Goal: Task Accomplishment & Management: Manage account settings

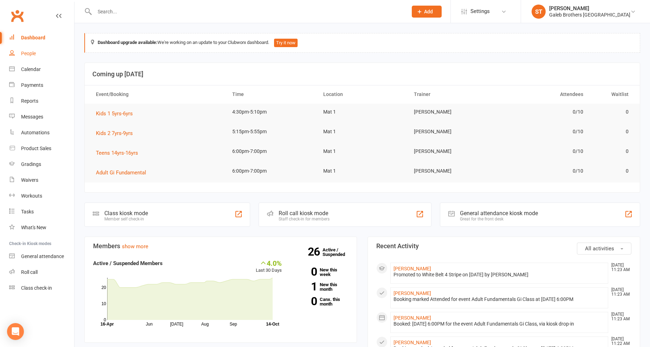
click at [33, 48] on link "People" at bounding box center [41, 54] width 65 height 16
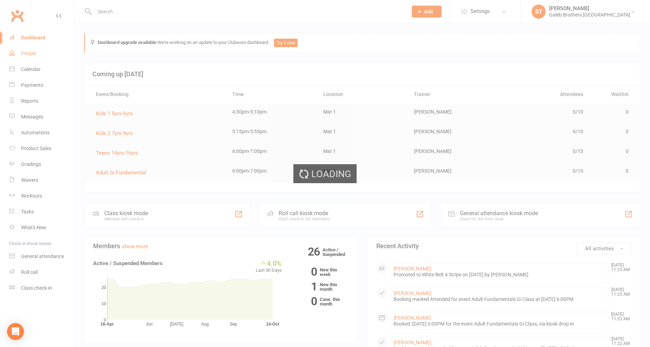
select select "100"
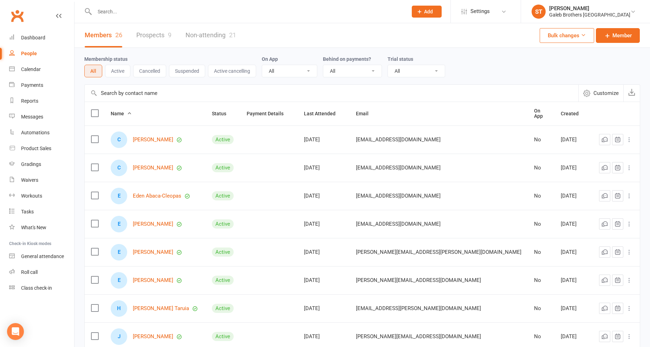
click at [160, 33] on link "Prospects 9" at bounding box center [153, 35] width 35 height 24
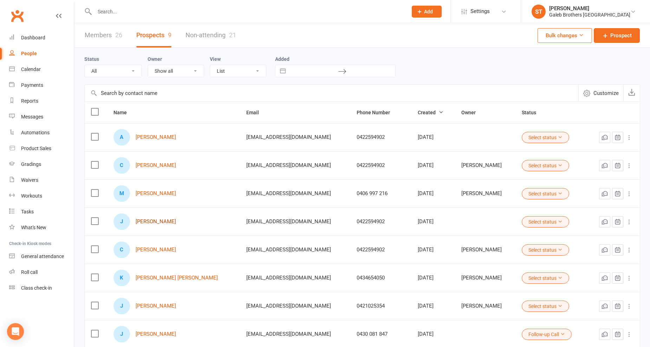
click at [156, 223] on link "[PERSON_NAME]" at bounding box center [156, 221] width 40 height 6
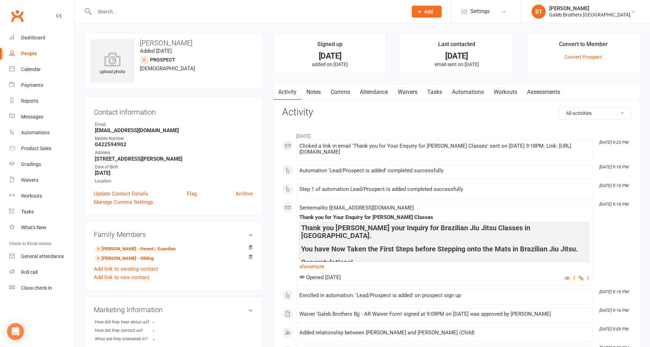
click at [60, 16] on icon at bounding box center [59, 16] width 6 height 6
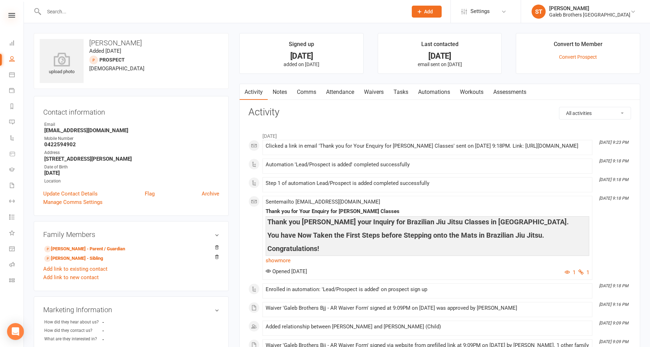
click at [13, 14] on icon at bounding box center [11, 15] width 7 height 5
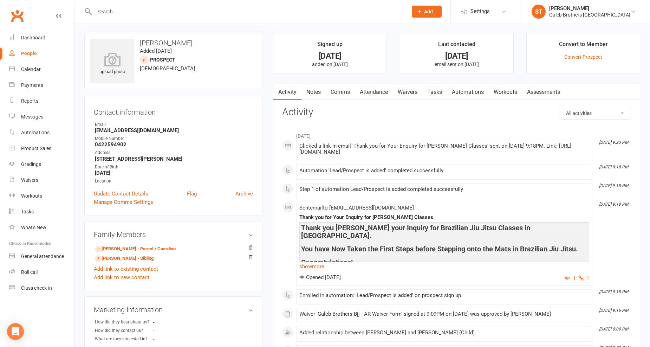
click at [26, 51] on div "People" at bounding box center [29, 54] width 16 height 6
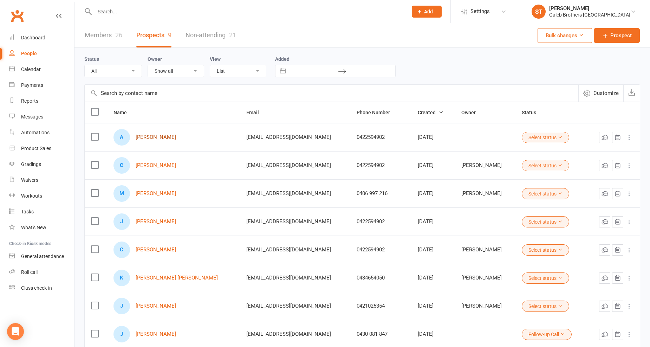
click at [159, 135] on link "[PERSON_NAME]" at bounding box center [156, 137] width 40 height 6
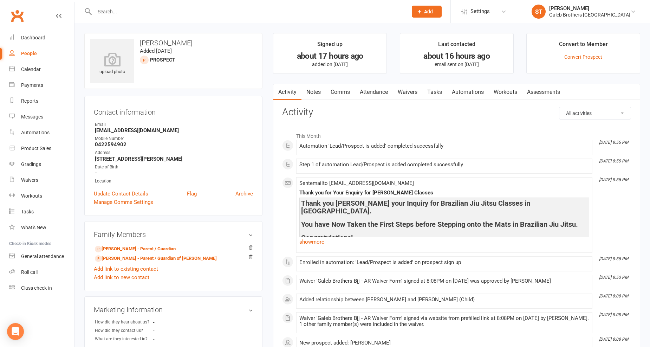
click at [64, 18] on div "Clubworx" at bounding box center [37, 20] width 74 height 26
click at [37, 52] on link "People" at bounding box center [41, 54] width 65 height 16
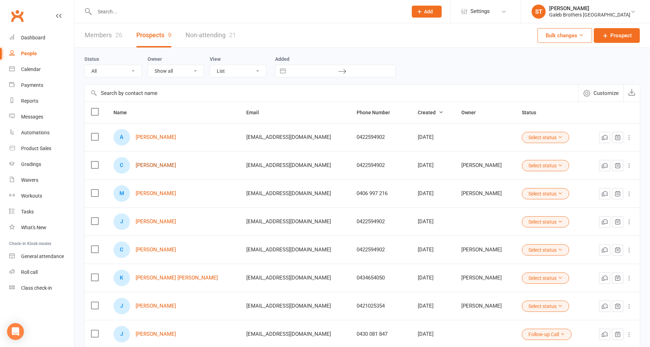
click at [160, 166] on link "[PERSON_NAME]" at bounding box center [156, 165] width 40 height 6
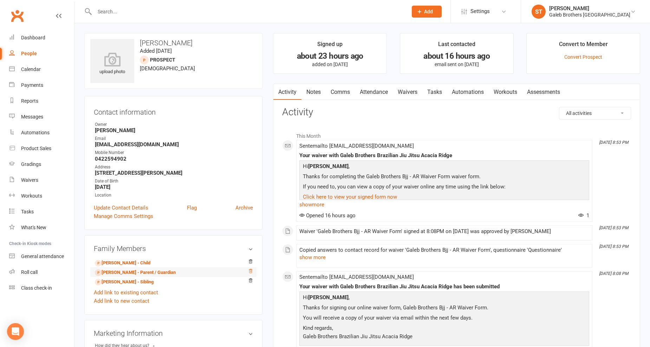
click at [252, 270] on icon at bounding box center [250, 270] width 5 height 5
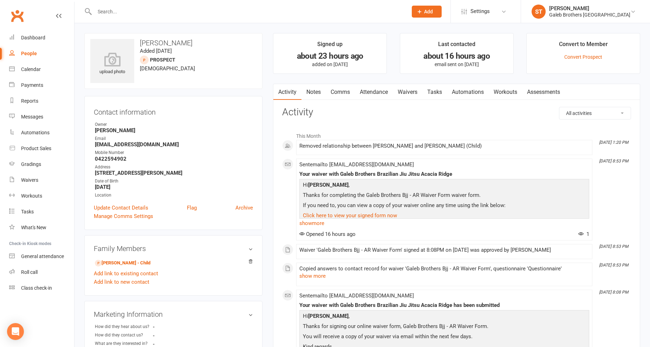
click at [56, 17] on icon at bounding box center [59, 16] width 6 height 6
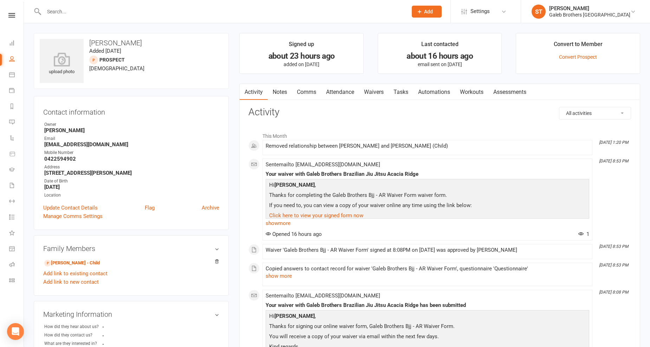
click at [12, 15] on icon at bounding box center [11, 15] width 7 height 5
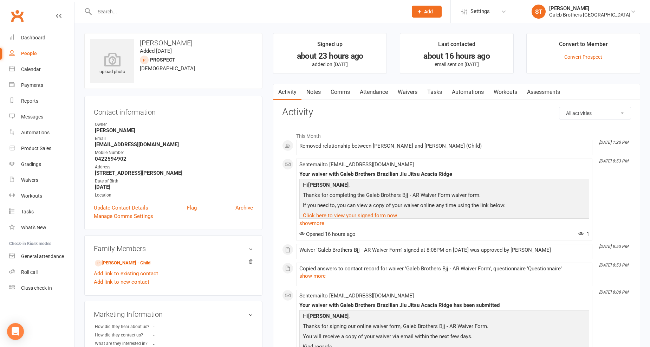
click at [26, 50] on link "People" at bounding box center [41, 54] width 65 height 16
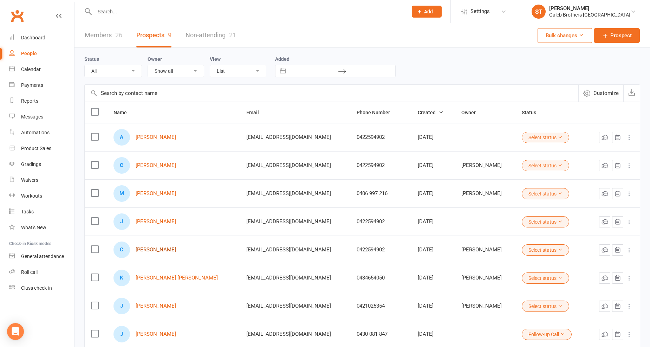
click at [153, 250] on link "[PERSON_NAME]" at bounding box center [156, 250] width 40 height 6
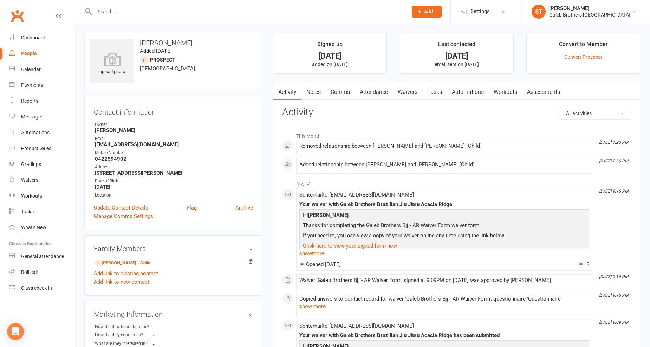
click at [28, 53] on div "People" at bounding box center [29, 54] width 16 height 6
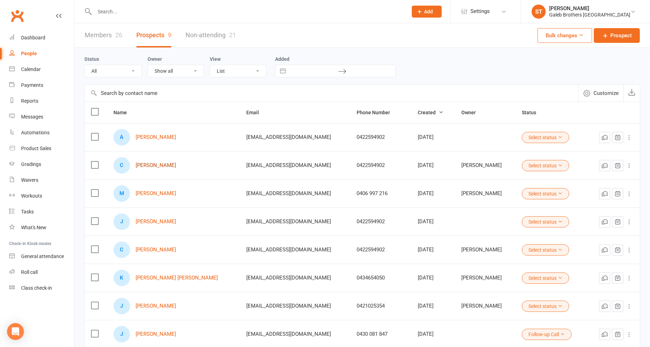
click at [143, 164] on link "[PERSON_NAME]" at bounding box center [156, 165] width 40 height 6
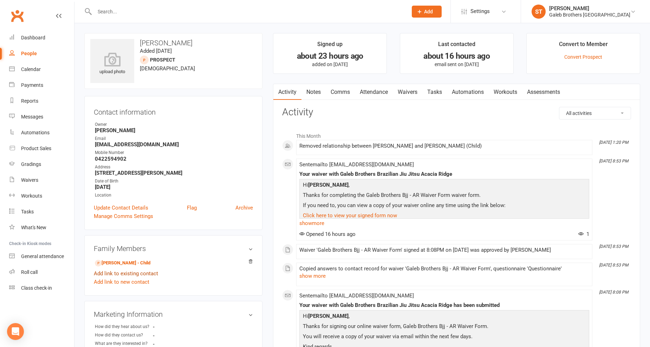
click at [135, 273] on link "Add link to existing contact" at bounding box center [126, 273] width 64 height 8
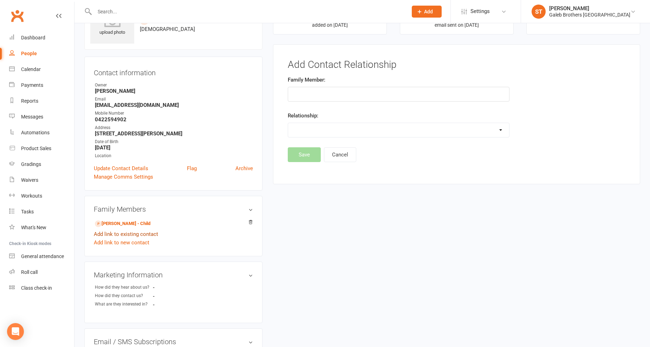
scroll to position [48, 0]
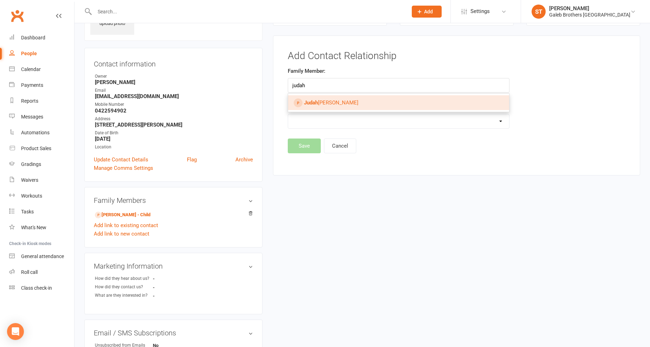
type input "judah"
click at [340, 105] on link "[PERSON_NAME]" at bounding box center [398, 102] width 221 height 15
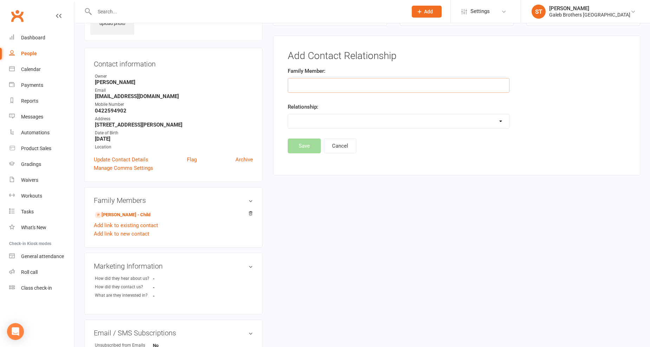
type input "[PERSON_NAME]"
click at [328, 120] on select "Parent / Guardian Child Sibling (parent not in system) Spouse / Partner Cousin …" at bounding box center [398, 121] width 221 height 14
select select "1"
click at [288, 114] on select "Parent / Guardian Child Sibling (parent not in system) Spouse / Partner Cousin …" at bounding box center [398, 121] width 221 height 14
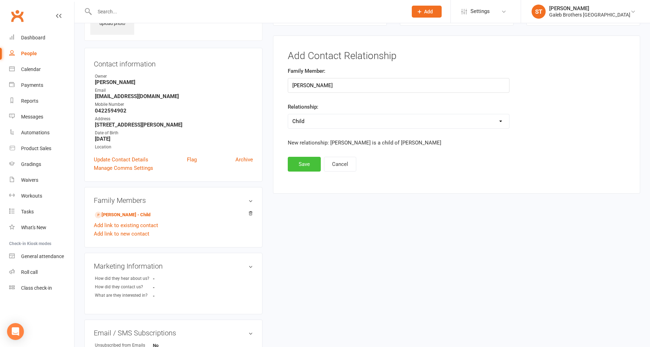
click at [305, 168] on button "Save" at bounding box center [304, 164] width 33 height 15
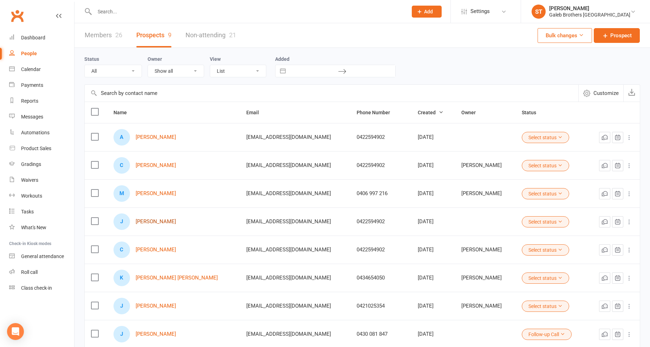
click at [146, 220] on link "Judah Shaw" at bounding box center [156, 221] width 40 height 6
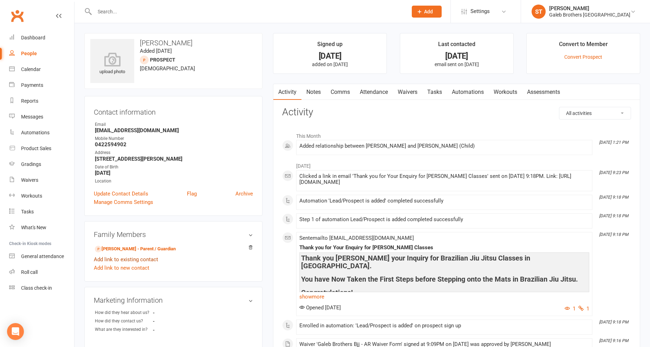
click at [136, 258] on link "Add link to existing contact" at bounding box center [126, 259] width 64 height 8
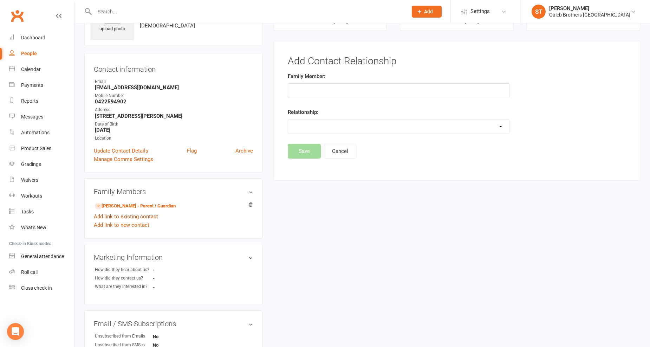
scroll to position [48, 0]
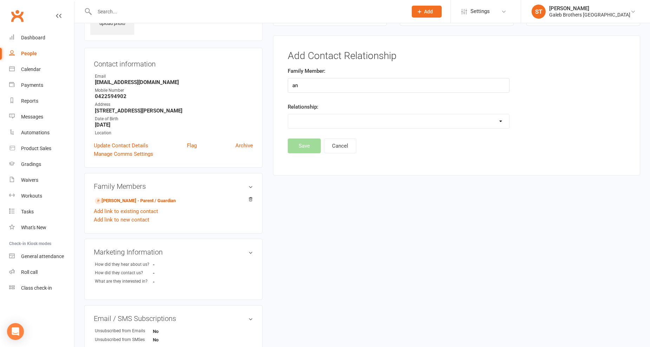
type input "a"
type input "Anna"
click at [403, 163] on div "Add Contact Relationship Family Member: Relationship: Parent / Guardian Child S…" at bounding box center [456, 105] width 367 height 140
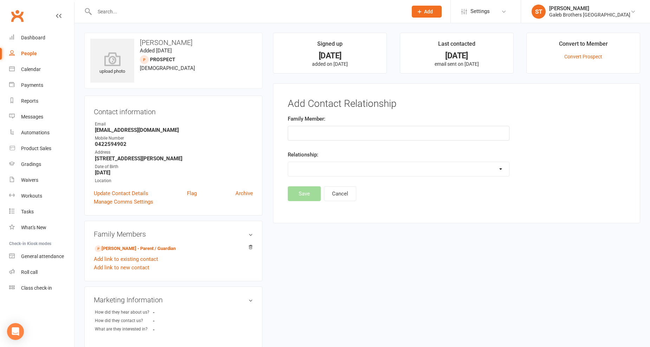
scroll to position [0, 0]
click at [317, 136] on input "text" at bounding box center [398, 133] width 221 height 15
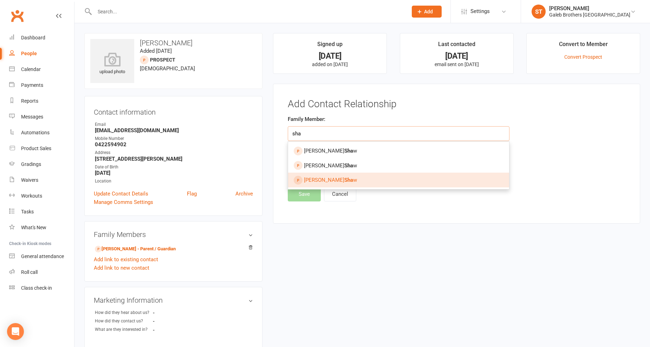
type input "sha"
click at [312, 177] on span "Annabelle Sha w" at bounding box center [330, 180] width 53 height 6
type input "[PERSON_NAME]"
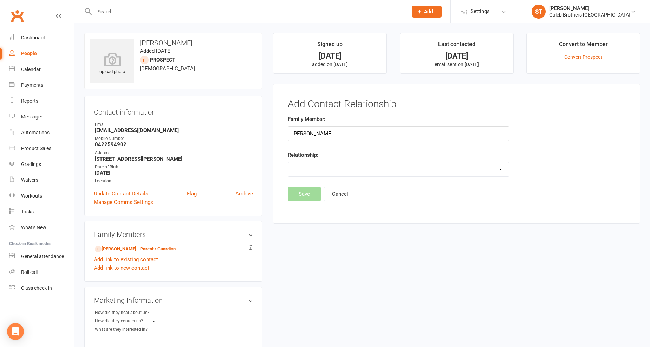
click at [383, 167] on select "Parent / Guardian Child Sibling (parent not in system) Spouse / Partner Cousin …" at bounding box center [398, 169] width 221 height 14
select select "1"
click at [288, 162] on select "Parent / Guardian Child Sibling (parent not in system) Spouse / Partner Cousin …" at bounding box center [398, 169] width 221 height 14
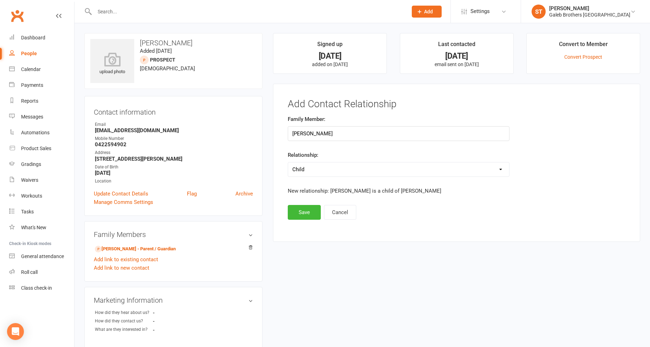
click at [394, 164] on select "Parent / Guardian Child Sibling (parent not in system) Spouse / Partner Cousin …" at bounding box center [398, 169] width 221 height 14
click at [288, 162] on select "Parent / Guardian Child Sibling (parent not in system) Spouse / Partner Cousin …" at bounding box center [398, 169] width 221 height 14
click at [306, 214] on button "Save" at bounding box center [304, 212] width 33 height 15
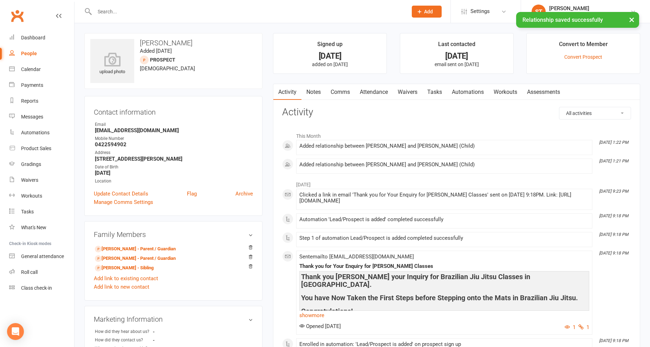
click at [24, 55] on div "People" at bounding box center [29, 54] width 16 height 6
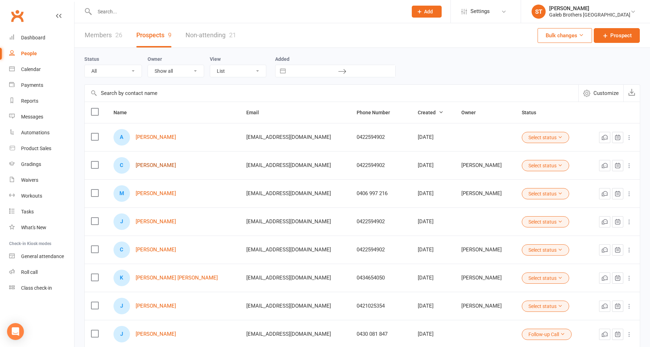
click at [142, 165] on link "[PERSON_NAME]" at bounding box center [156, 165] width 40 height 6
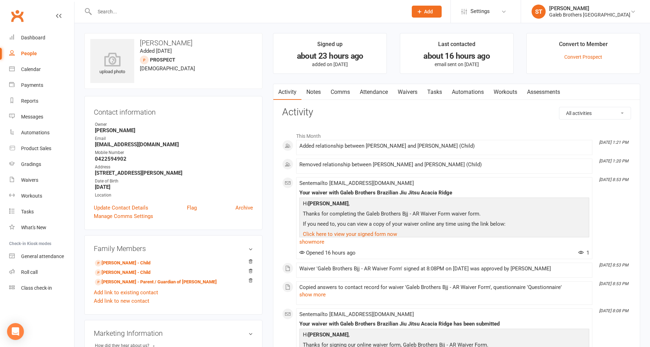
click at [26, 53] on div "People" at bounding box center [29, 54] width 16 height 6
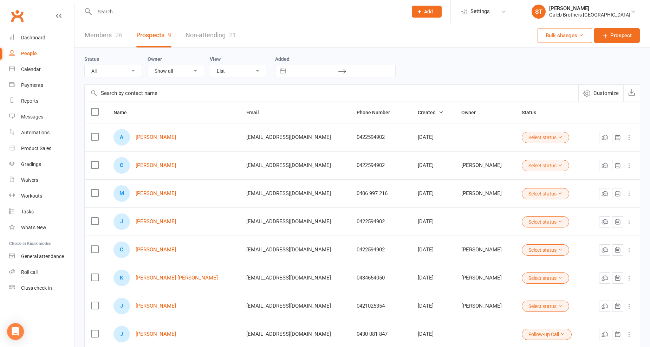
click at [94, 248] on label at bounding box center [94, 248] width 7 height 7
click at [94, 245] on input "checkbox" at bounding box center [94, 245] width 7 height 0
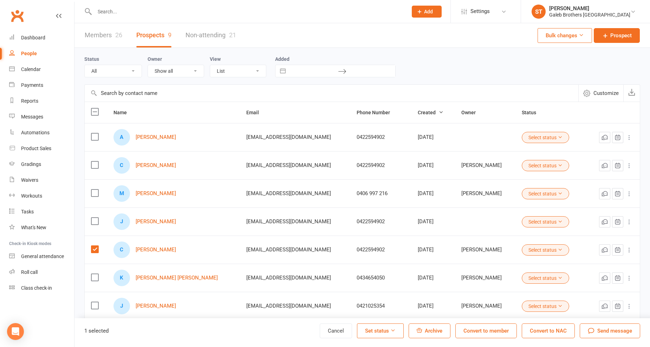
click at [96, 167] on label at bounding box center [94, 164] width 7 height 7
click at [96, 161] on input "checkbox" at bounding box center [94, 161] width 7 height 0
click at [538, 332] on button "Convert to NAC" at bounding box center [548, 330] width 53 height 15
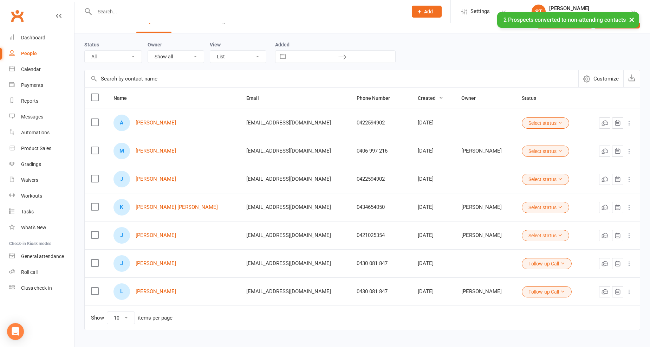
scroll to position [35, 0]
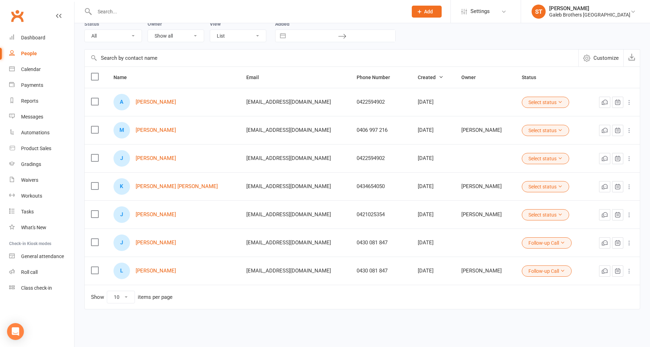
click at [31, 53] on div "People" at bounding box center [29, 54] width 16 height 6
click at [29, 53] on div "People" at bounding box center [29, 54] width 16 height 6
click at [26, 162] on div "Gradings" at bounding box center [31, 164] width 20 height 6
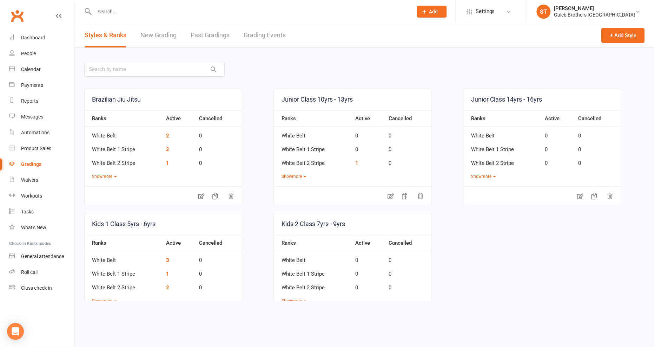
click at [213, 29] on link "Past Gradings" at bounding box center [210, 35] width 39 height 24
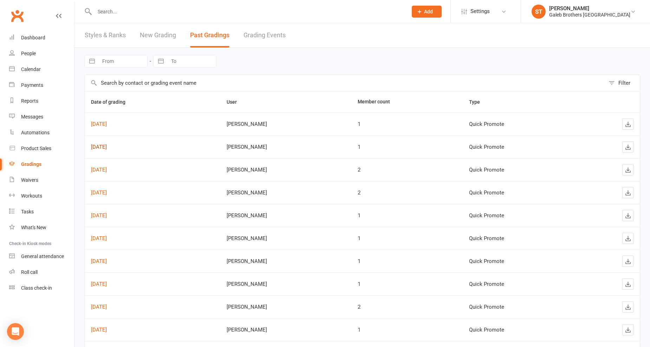
click at [107, 146] on link "Oct 08, 2025" at bounding box center [99, 147] width 16 height 6
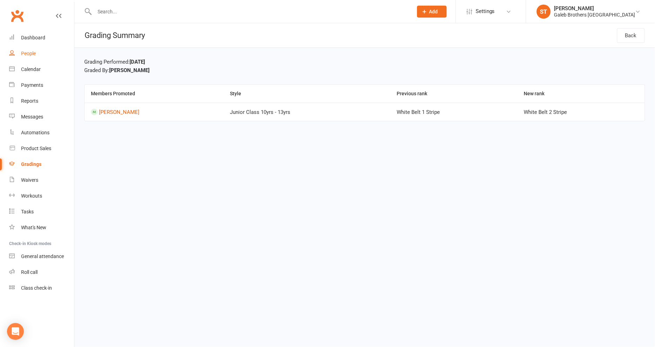
click at [22, 51] on div "People" at bounding box center [28, 54] width 15 height 6
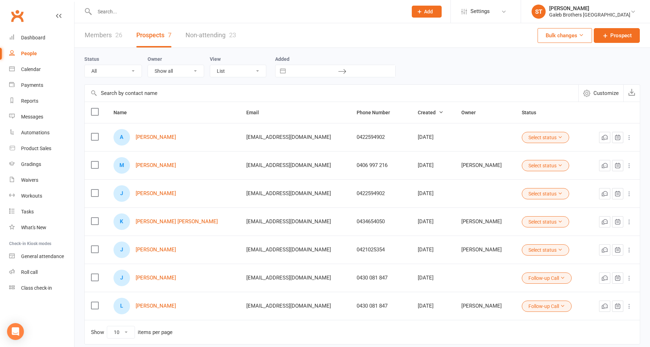
click at [89, 37] on link "Members 26" at bounding box center [104, 35] width 38 height 24
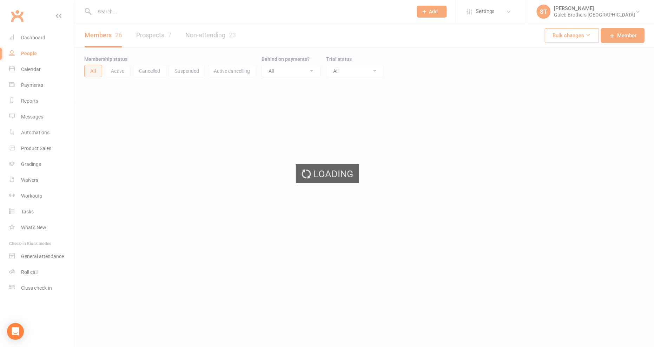
select select "100"
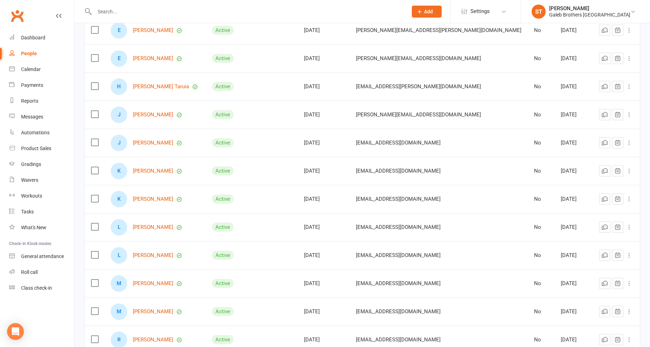
scroll to position [273, 0]
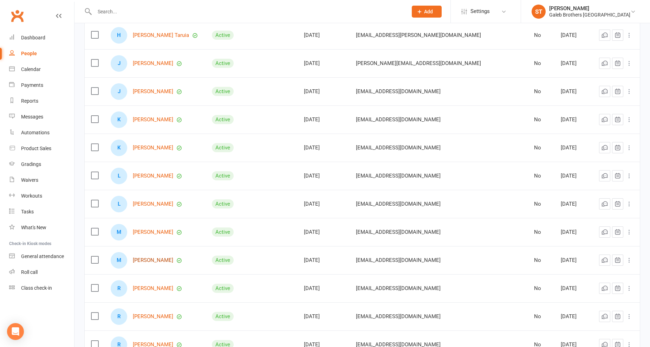
click at [159, 258] on link "[PERSON_NAME]" at bounding box center [153, 260] width 40 height 6
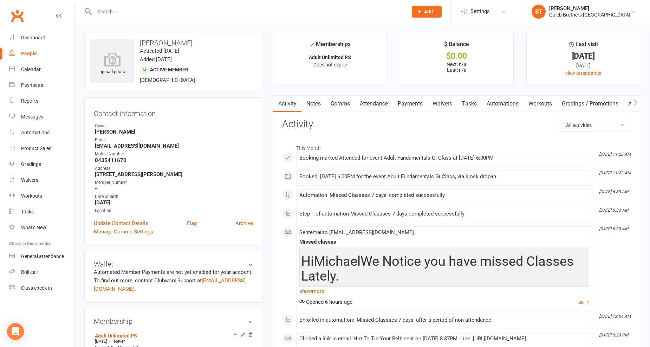
click at [444, 106] on link "Waivers" at bounding box center [441, 104] width 29 height 16
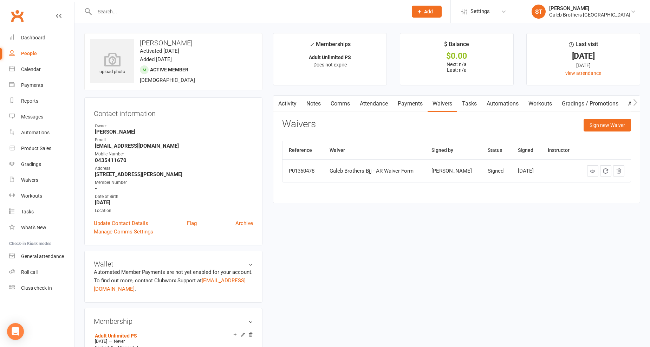
drag, startPoint x: 95, startPoint y: 173, endPoint x: 187, endPoint y: 173, distance: 92.0
click at [187, 173] on strong "36 Harden St ACACIA RIDGE QLD 4110" at bounding box center [174, 174] width 158 height 6
copy strong "36 Harden St ACACIA RIDGE QLD 4110"
click at [33, 55] on div "People" at bounding box center [29, 54] width 16 height 6
select select "100"
